Goal: Obtain resource: Obtain resource

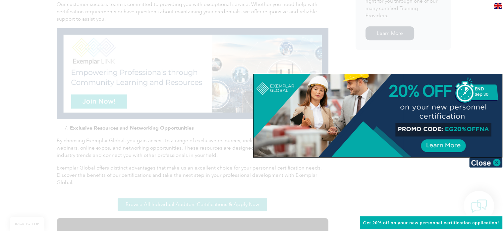
scroll to position [570, 0]
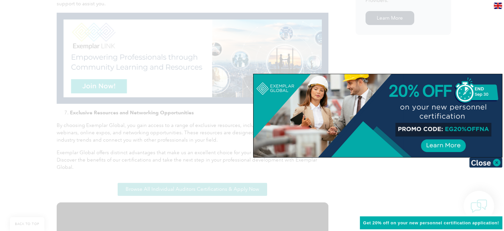
click at [481, 61] on div at bounding box center [252, 115] width 504 height 231
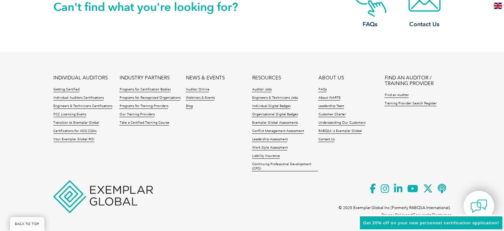
scroll to position [1071, 0]
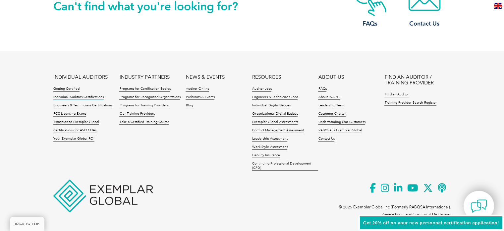
click at [74, 96] on link "Individual Auditors Certifications" at bounding box center [78, 97] width 50 height 5
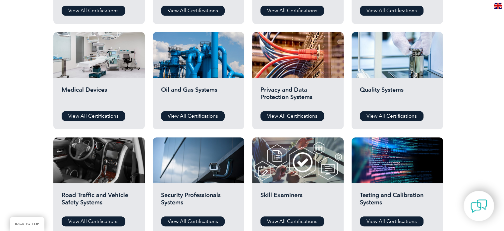
scroll to position [431, 0]
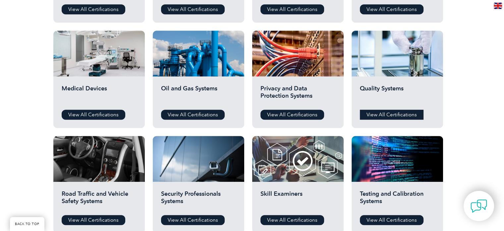
click at [399, 115] on link "View All Certifications" at bounding box center [392, 114] width 64 height 10
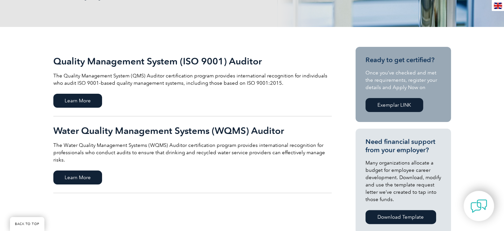
scroll to position [133, 0]
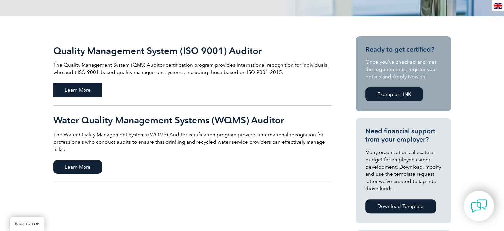
click at [82, 90] on span "Learn More" at bounding box center [77, 90] width 49 height 14
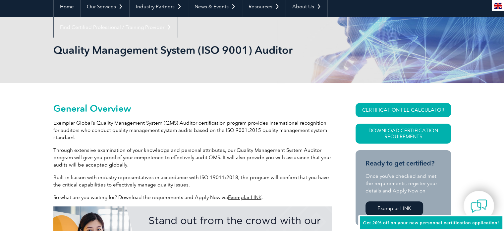
scroll to position [66, 0]
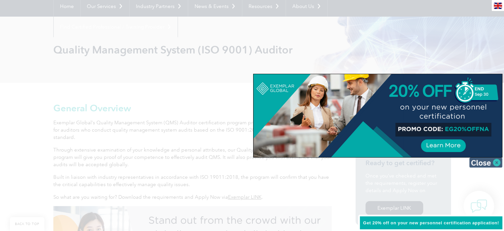
click at [498, 163] on img at bounding box center [486, 162] width 33 height 10
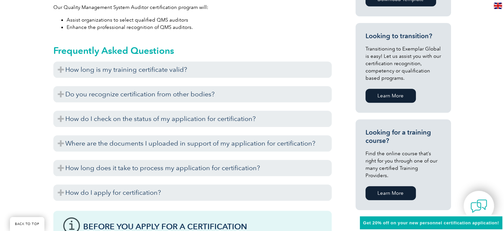
scroll to position [398, 0]
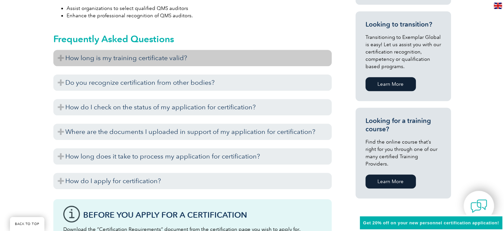
click at [161, 60] on h3 "How long is my training certificate valid?" at bounding box center [192, 58] width 279 height 16
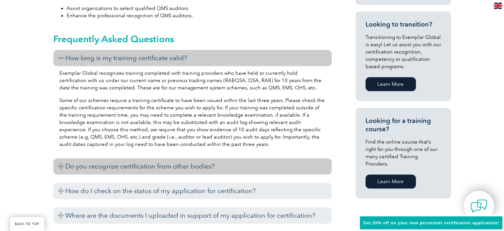
click at [173, 164] on h3 "Do you recognize certification from other bodies?" at bounding box center [192, 166] width 279 height 16
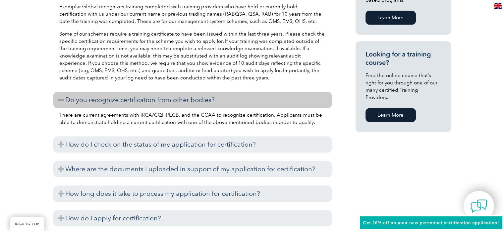
scroll to position [498, 0]
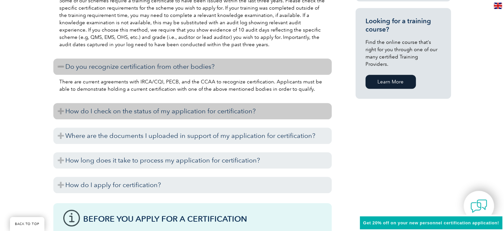
click at [172, 114] on h3 "How do I check on the status of my application for certification?" at bounding box center [192, 111] width 279 height 16
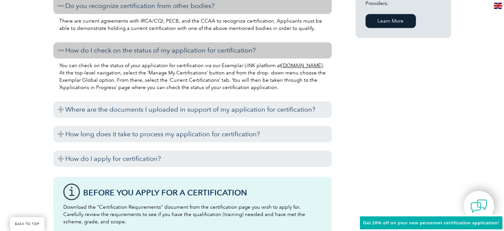
scroll to position [564, 0]
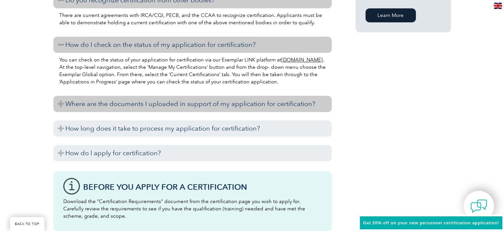
click at [171, 109] on h3 "Where are the documents I uploaded in support of my application for certificati…" at bounding box center [192, 104] width 279 height 16
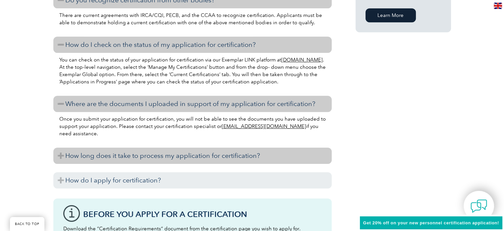
click at [166, 153] on h3 "How long does it take to process my application for certification?" at bounding box center [192, 155] width 279 height 16
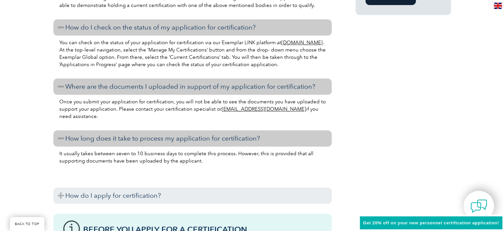
scroll to position [597, 0]
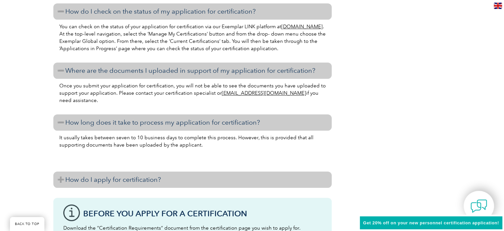
click at [146, 178] on h3 "How do I apply for certification?" at bounding box center [192, 179] width 279 height 16
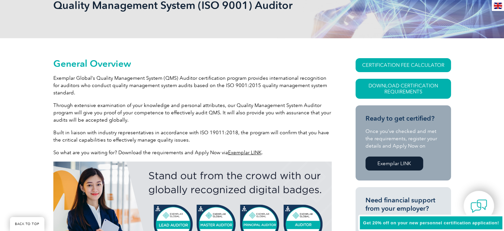
scroll to position [100, 0]
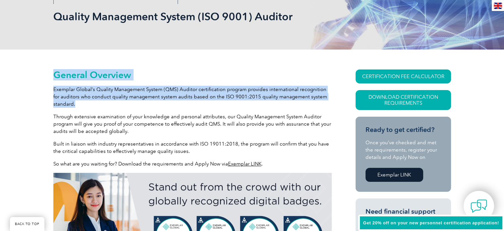
drag, startPoint x: 54, startPoint y: 70, endPoint x: 82, endPoint y: 103, distance: 43.8
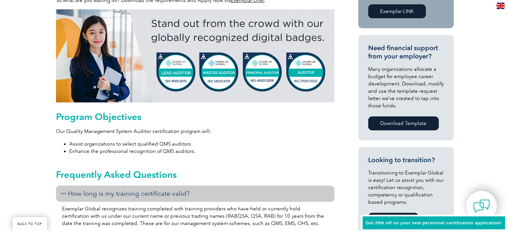
scroll to position [133, 0]
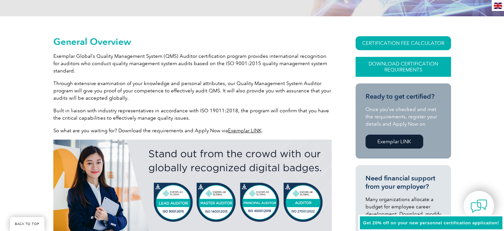
click at [386, 68] on link "Download Certification Requirements" at bounding box center [404, 67] width 96 height 20
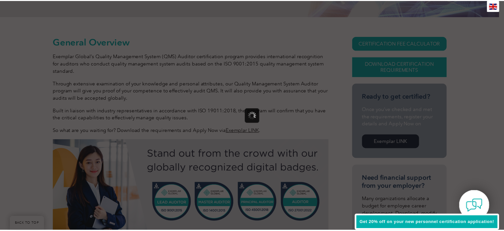
scroll to position [0, 0]
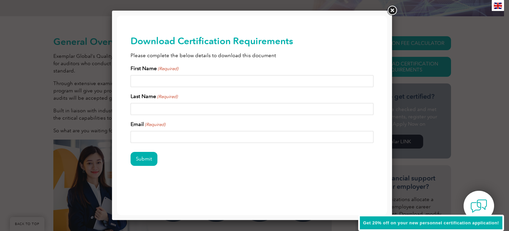
click at [391, 11] on link at bounding box center [392, 11] width 12 height 12
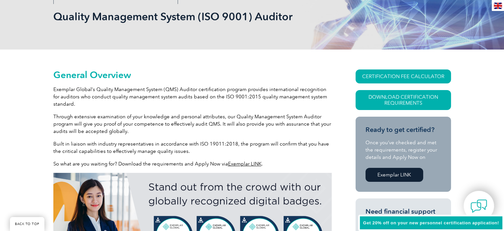
scroll to position [133, 0]
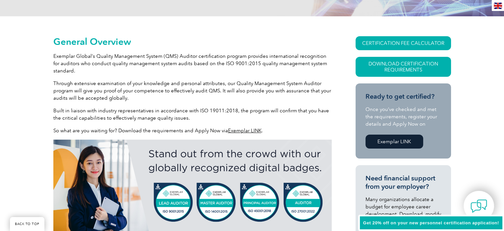
click at [214, 120] on p "Built in liaison with industry representatives in accordance with ISO 19011:201…" at bounding box center [192, 114] width 279 height 15
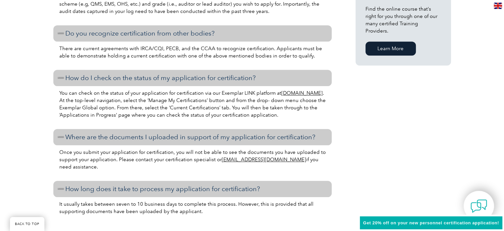
scroll to position [663, 0]
